Goal: Navigation & Orientation: Find specific page/section

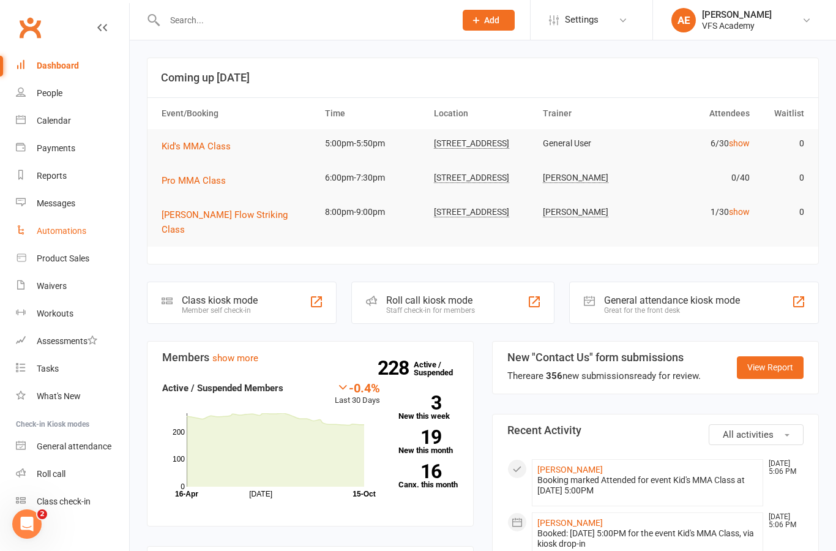
click at [74, 228] on div "Automations" at bounding box center [62, 231] width 50 height 10
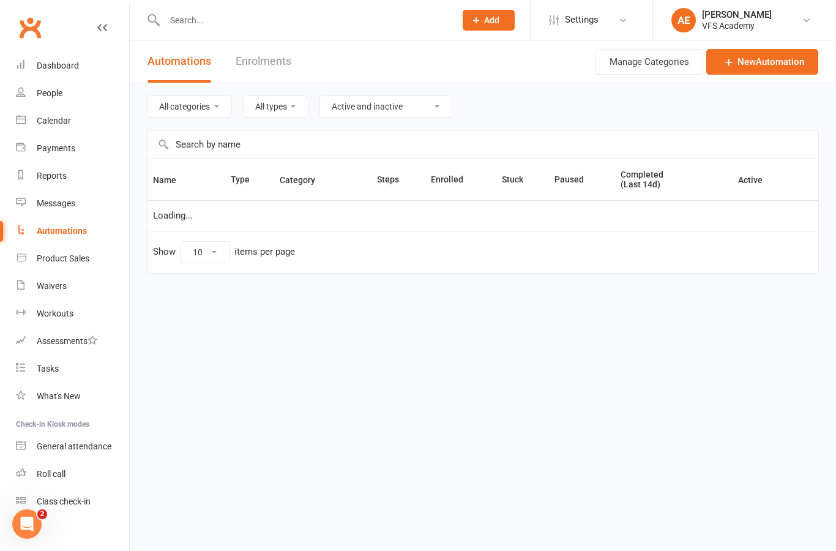
select select "100"
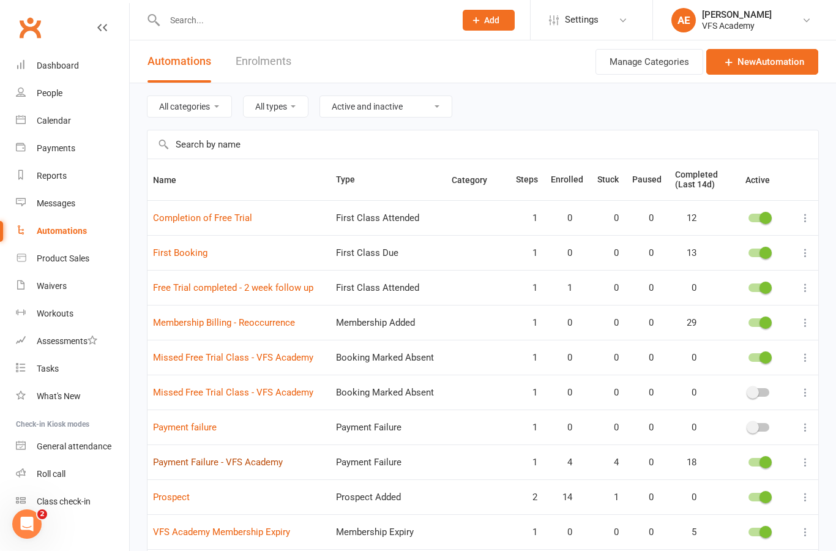
click at [225, 465] on link "Payment Failure - VFS Academy" at bounding box center [218, 462] width 130 height 11
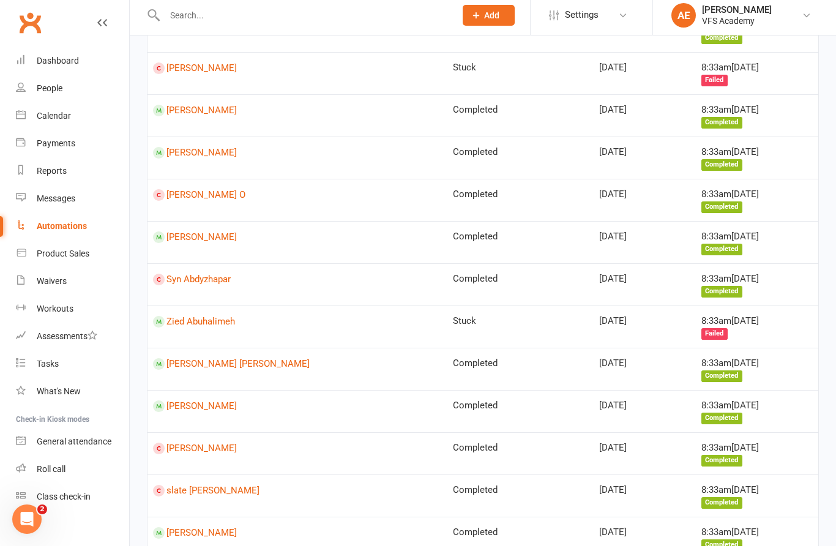
scroll to position [1473, 0]
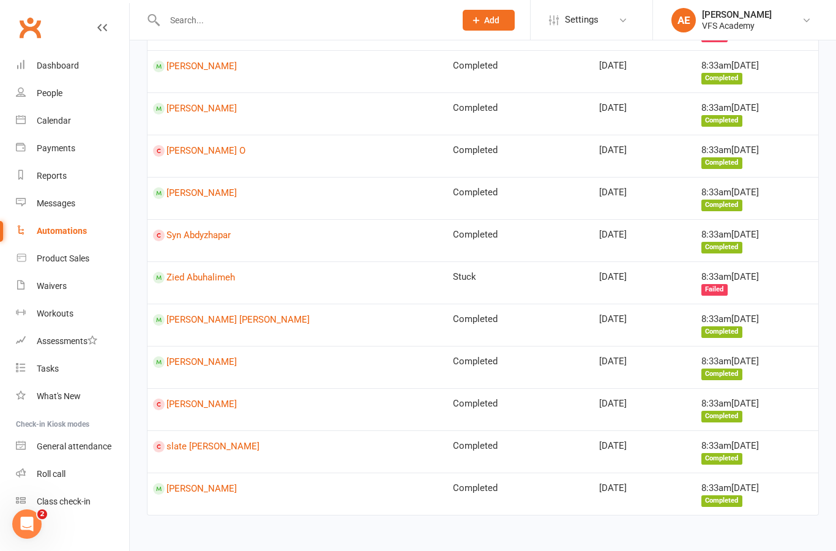
select select "100"
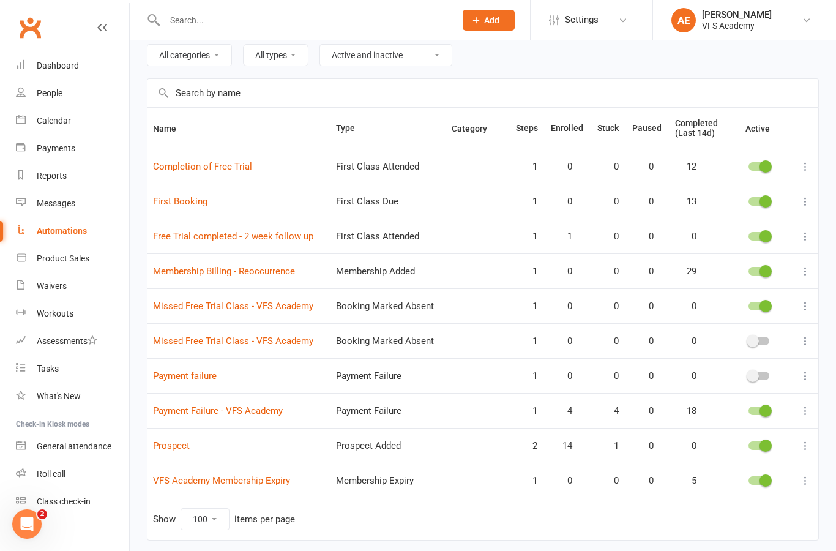
scroll to position [103, 0]
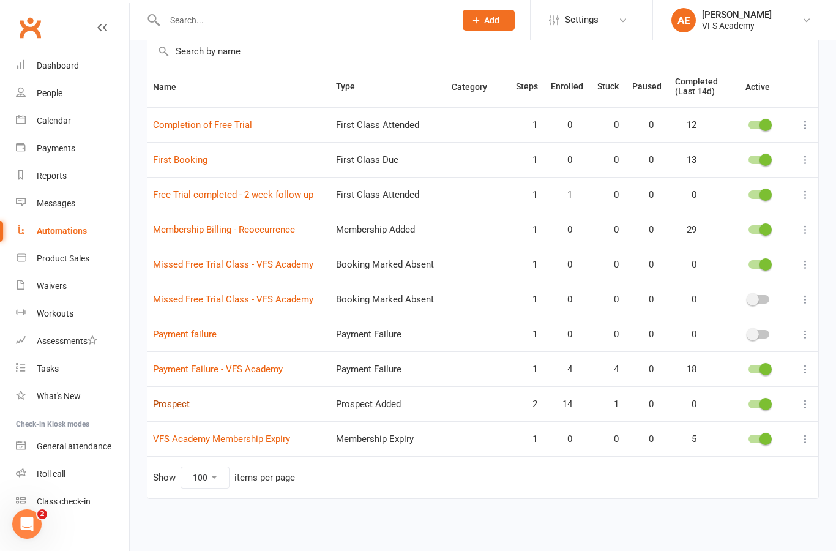
click at [179, 398] on link "Prospect" at bounding box center [171, 403] width 37 height 11
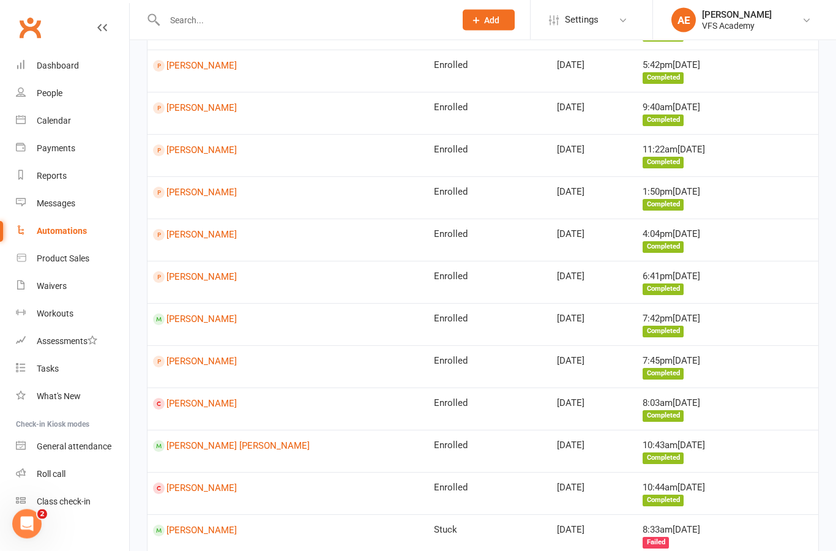
scroll to position [966, 0]
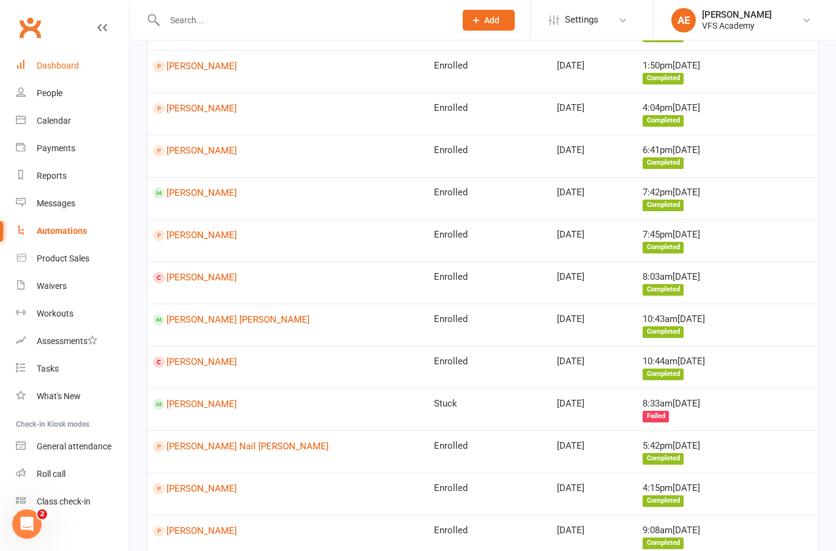
click at [65, 62] on div "Dashboard" at bounding box center [58, 66] width 42 height 10
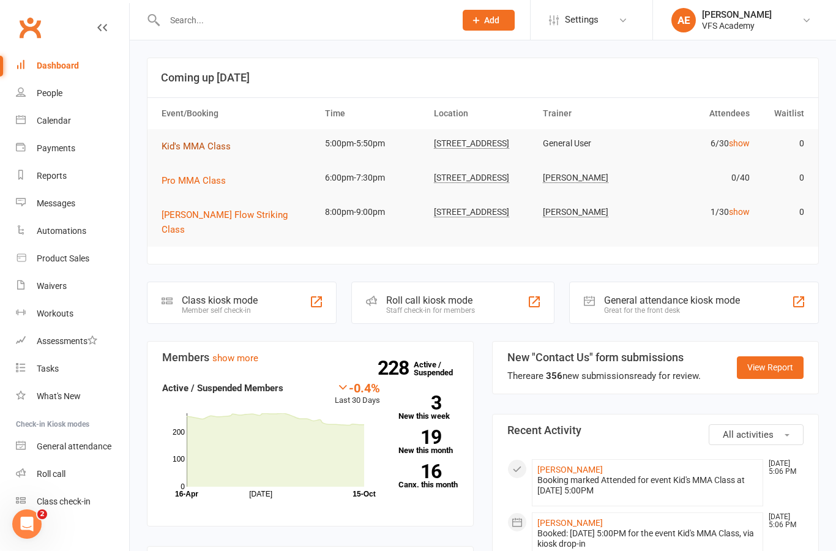
click at [222, 149] on span "Kid's MMA Class" at bounding box center [196, 146] width 69 height 11
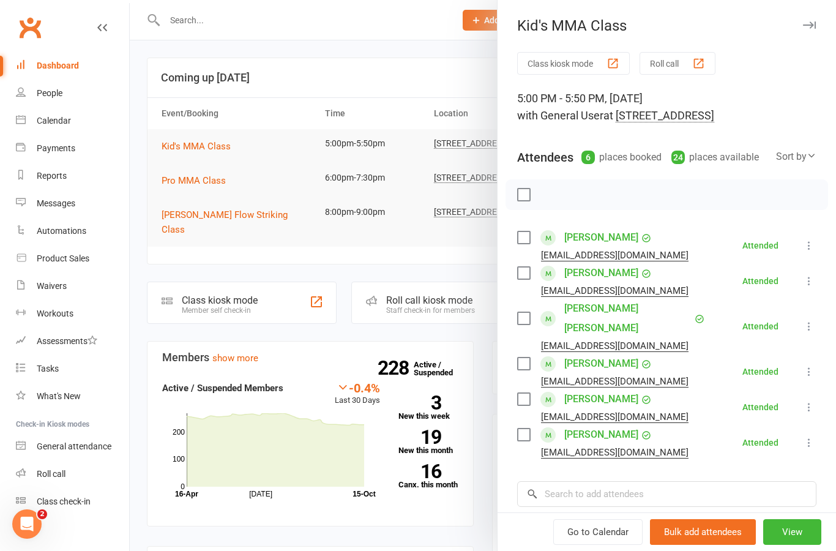
click at [461, 274] on div at bounding box center [483, 275] width 706 height 551
